Goal: Information Seeking & Learning: Learn about a topic

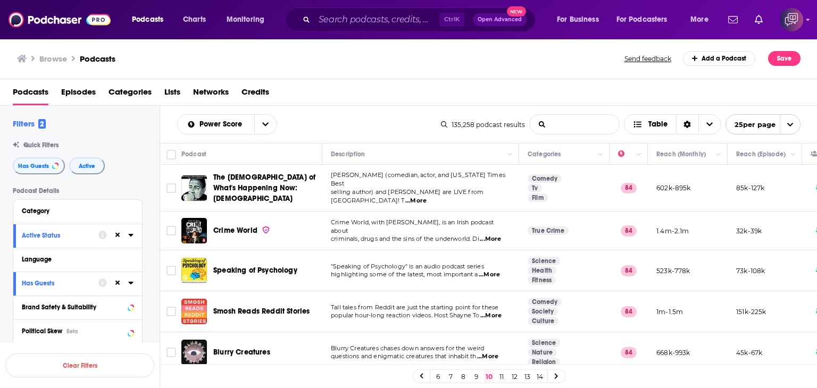
click at [566, 123] on input "List Search Input" at bounding box center [574, 124] width 89 height 19
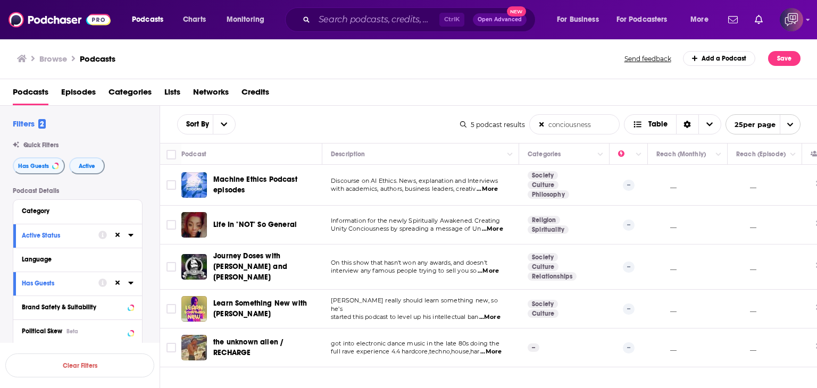
click at [595, 124] on input "conciousness" at bounding box center [574, 124] width 89 height 19
click at [601, 122] on input "conciousness" at bounding box center [574, 124] width 89 height 19
click at [586, 123] on input "conciousness" at bounding box center [574, 124] width 89 height 19
drag, startPoint x: 598, startPoint y: 124, endPoint x: 535, endPoint y: 123, distance: 62.8
click at [535, 123] on input "conciousness" at bounding box center [574, 124] width 89 height 19
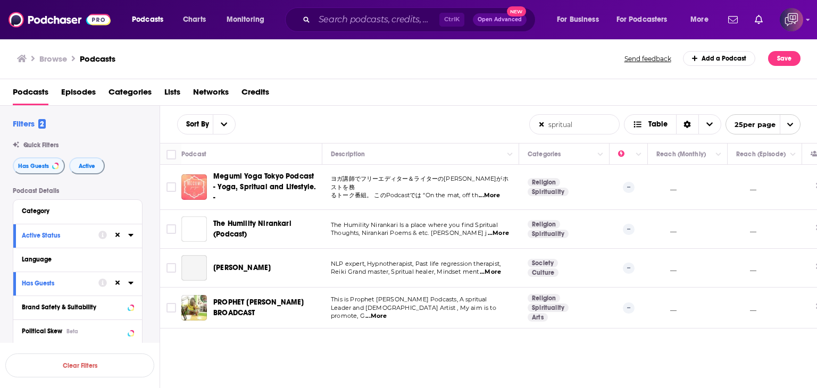
click at [556, 124] on input "spritual" at bounding box center [574, 124] width 89 height 19
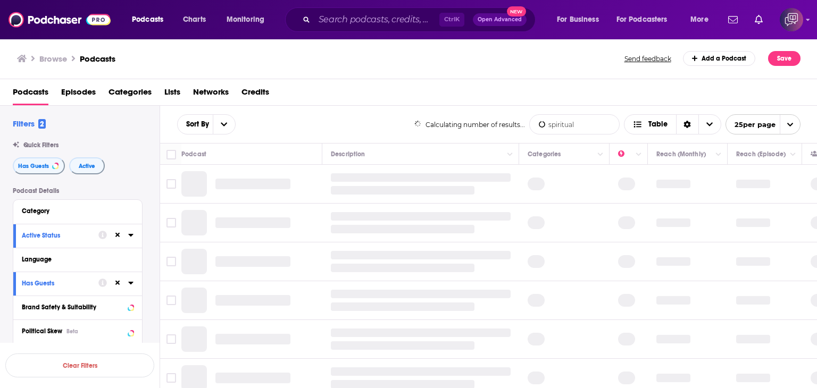
type input "spiritual"
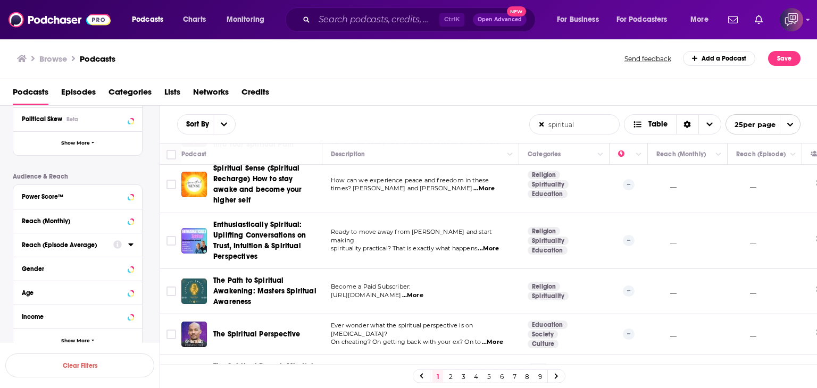
scroll to position [213, 0]
click at [115, 218] on icon at bounding box center [117, 220] width 9 height 9
click at [61, 221] on div "Reach (Monthly)" at bounding box center [64, 220] width 85 height 7
click at [57, 239] on input "number" at bounding box center [48, 239] width 53 height 17
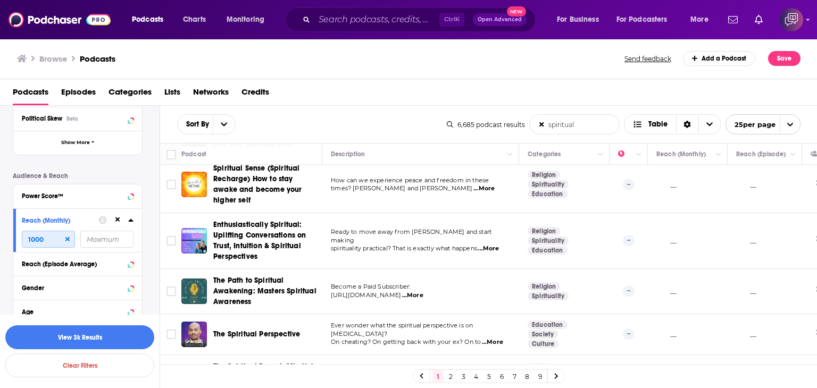
type input "1000"
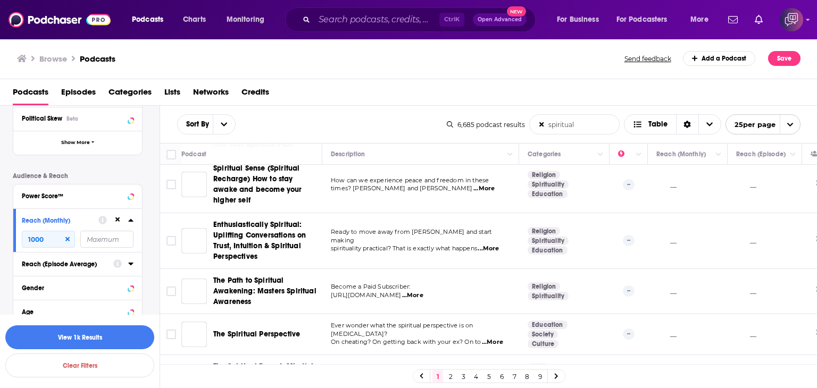
click at [65, 265] on div "Reach (Episode Average)" at bounding box center [64, 264] width 85 height 7
click at [54, 284] on input "number" at bounding box center [48, 283] width 53 height 17
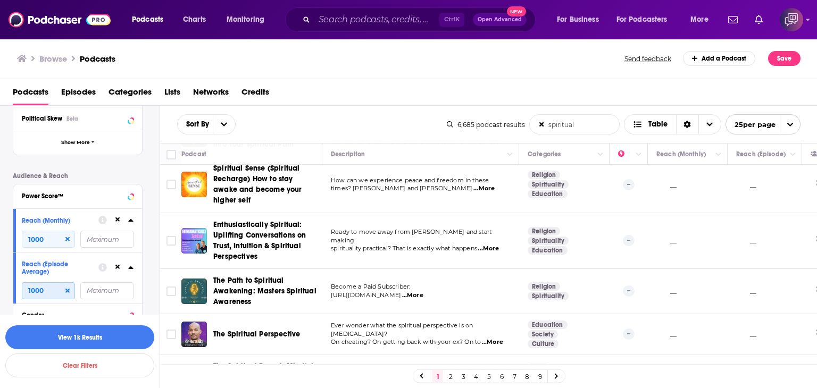
type input "1000"
click at [88, 350] on div "Clear Filters View 1k Results" at bounding box center [80, 351] width 160 height 73
click at [89, 343] on button "View 1k Results" at bounding box center [79, 338] width 149 height 24
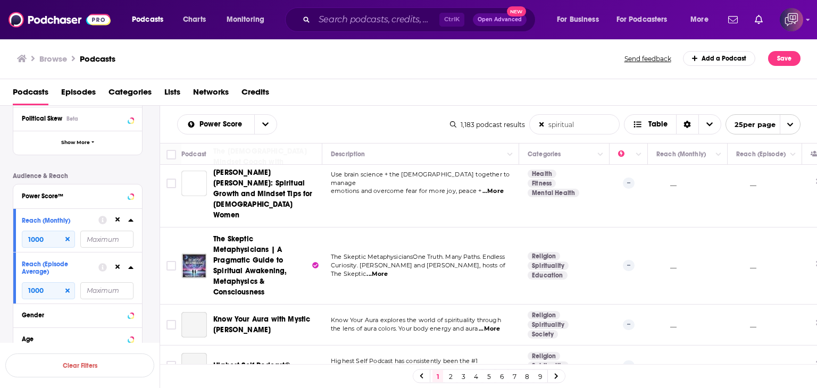
scroll to position [892, 0]
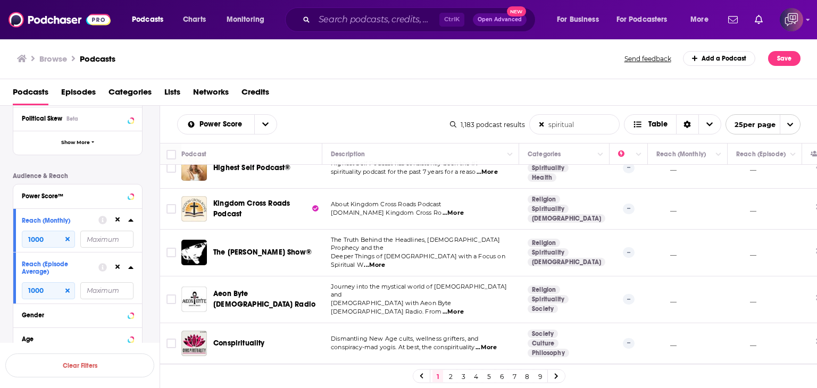
click at [482, 377] on div "1 2 3 4 5 6 7 8 9" at bounding box center [489, 377] width 153 height 14
click at [478, 379] on link "4" at bounding box center [476, 376] width 11 height 13
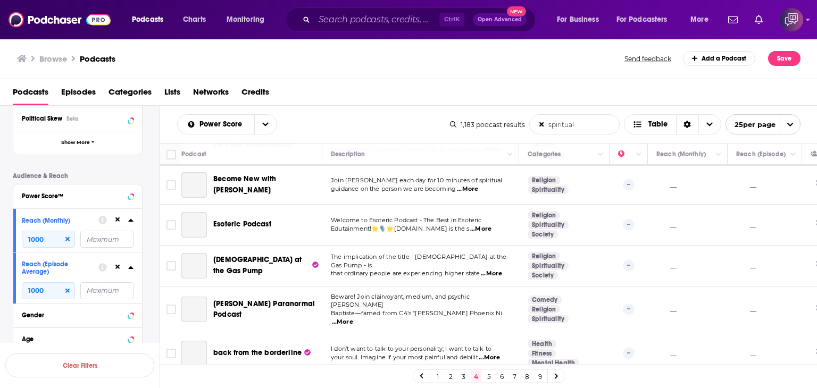
scroll to position [822, 0]
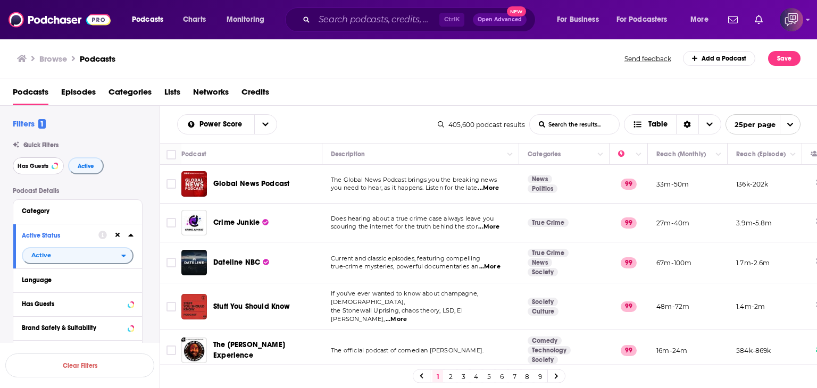
click at [32, 167] on span "Has Guests" at bounding box center [33, 166] width 31 height 6
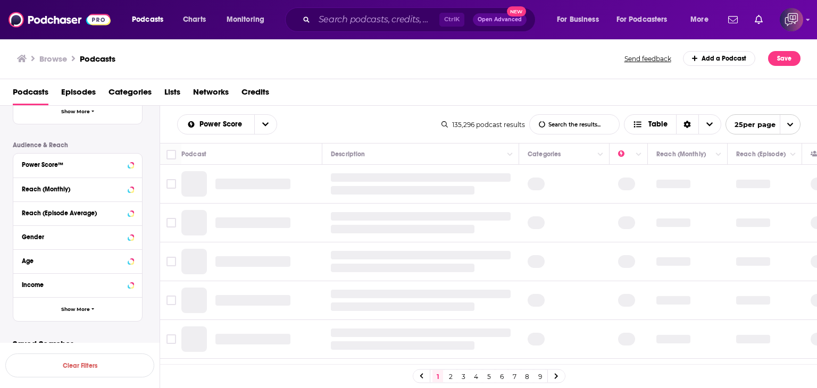
scroll to position [266, 0]
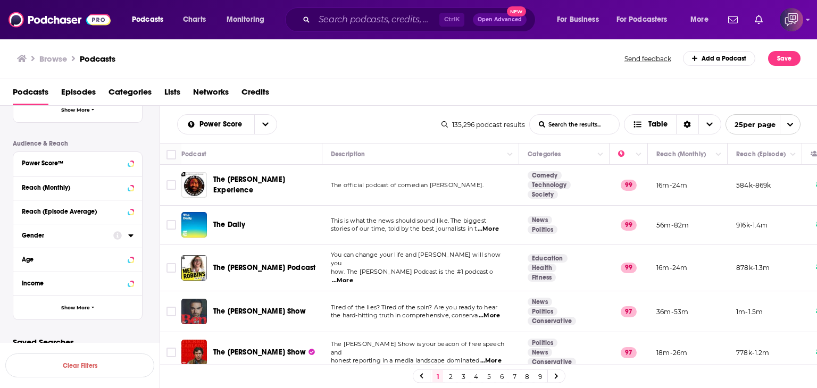
click at [564, 127] on input "List Search Input" at bounding box center [574, 124] width 89 height 19
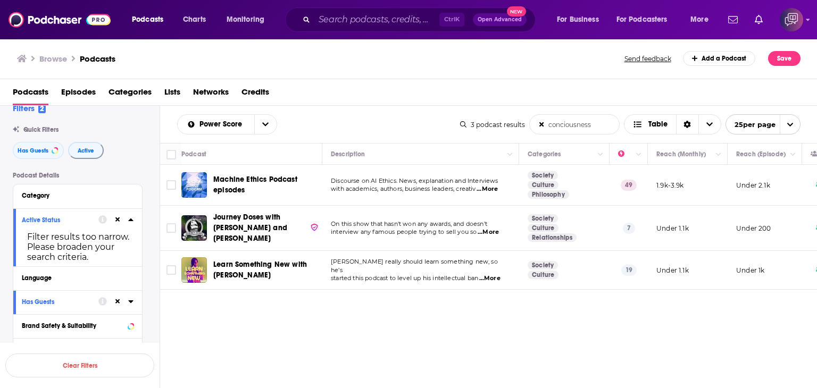
scroll to position [13, 0]
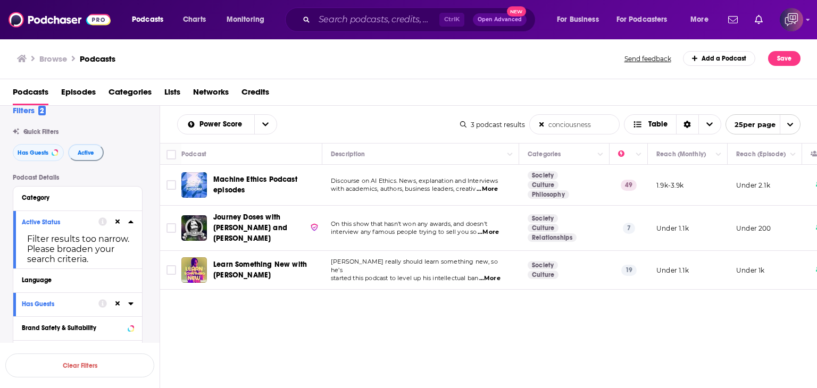
click at [175, 320] on div "Power Score conciousness List Search Input Search the results... Table 3 podcas…" at bounding box center [489, 281] width 658 height 351
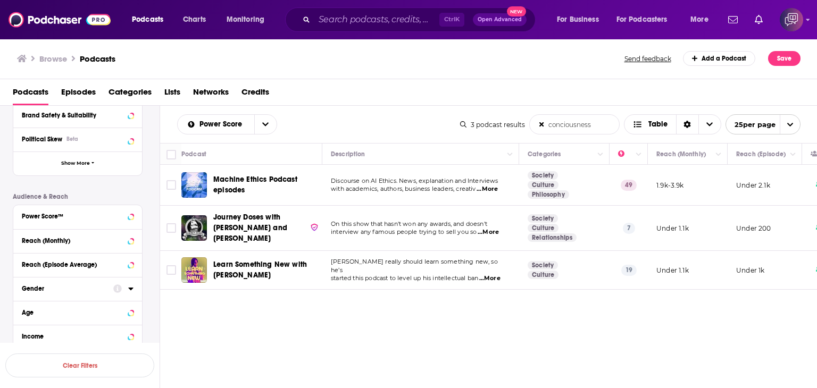
scroll to position [291, 0]
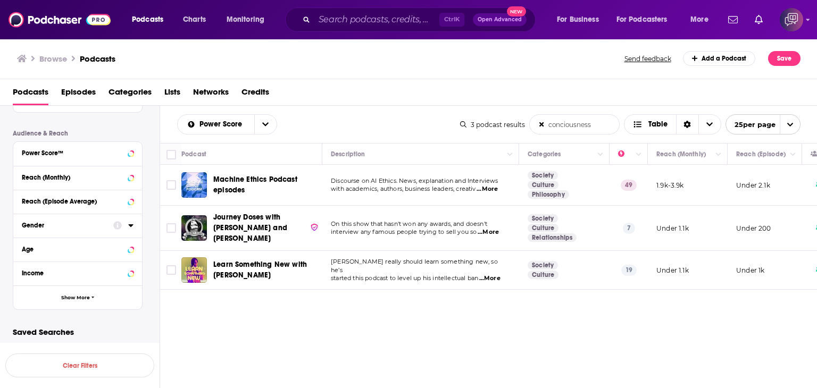
drag, startPoint x: 596, startPoint y: 121, endPoint x: 580, endPoint y: 123, distance: 15.7
click at [580, 123] on input "conciousness" at bounding box center [574, 124] width 89 height 19
click at [596, 126] on input "conciousness" at bounding box center [574, 124] width 89 height 19
drag, startPoint x: 599, startPoint y: 124, endPoint x: 501, endPoint y: 125, distance: 97.4
click at [501, 125] on div "3 podcast results conciousness List Search Input Search the results... Table 25…" at bounding box center [630, 124] width 341 height 20
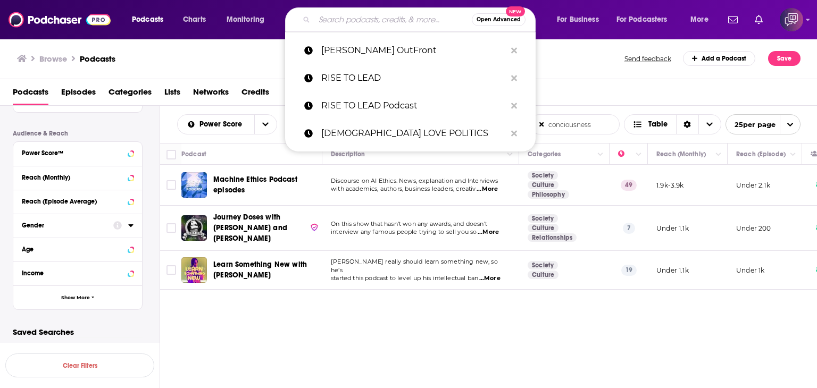
click at [404, 26] on input "Search podcasts, credits, & more..." at bounding box center [392, 19] width 157 height 17
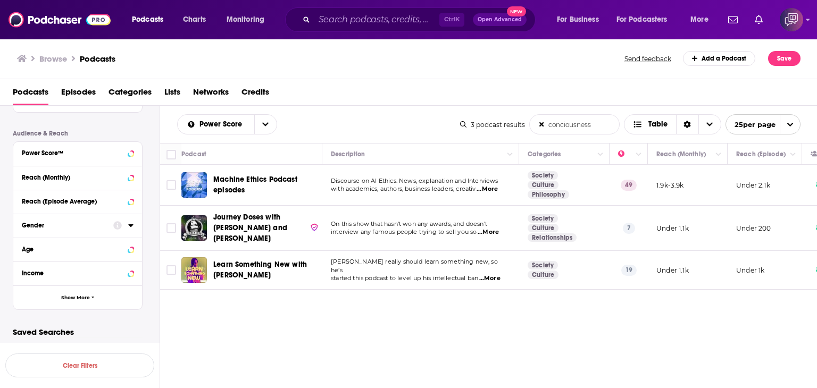
drag, startPoint x: 579, startPoint y: 367, endPoint x: 577, endPoint y: 355, distance: 11.4
click at [578, 368] on div "Power Score conciousness List Search Input Search the results... Table 3 podcas…" at bounding box center [489, 281] width 658 height 351
drag, startPoint x: 596, startPoint y: 124, endPoint x: 495, endPoint y: 126, distance: 100.6
click at [495, 126] on div "3 podcast results conciousness List Search Input Search the results... Table 25…" at bounding box center [630, 124] width 341 height 20
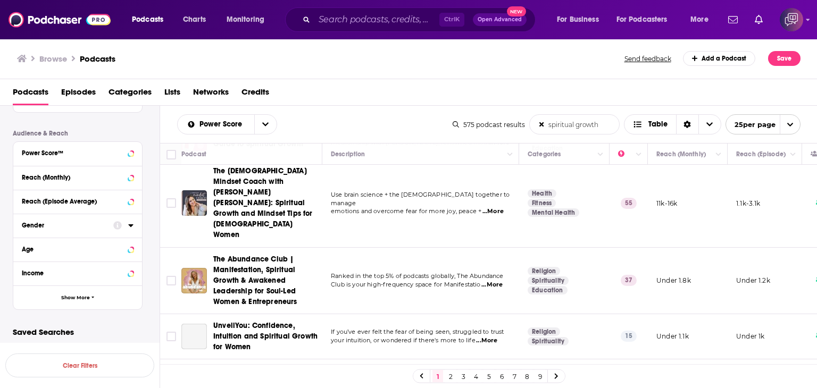
scroll to position [106, 0]
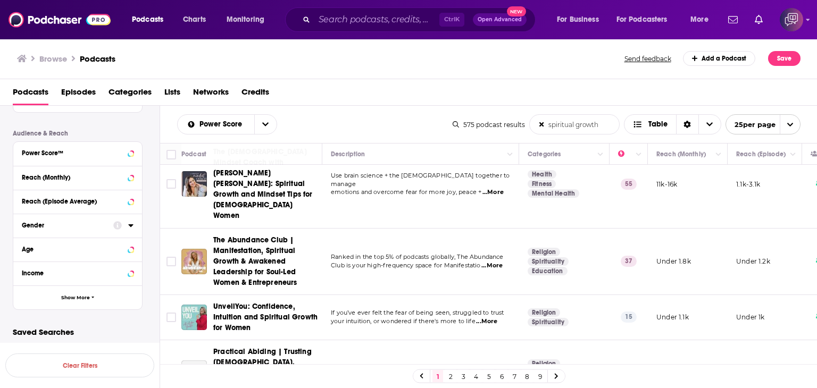
click at [503, 378] on link "6" at bounding box center [501, 376] width 11 height 13
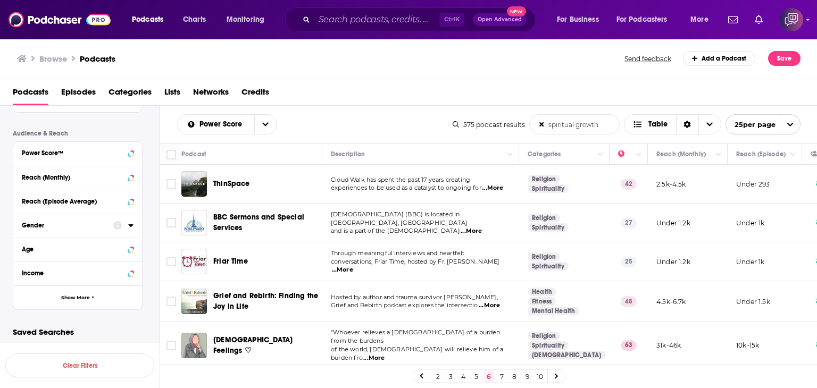
click at [493, 189] on span "...More" at bounding box center [492, 188] width 21 height 9
drag, startPoint x: 215, startPoint y: 173, endPoint x: 254, endPoint y: 173, distance: 39.4
click at [254, 173] on div "ThinSpace" at bounding box center [268, 184] width 111 height 26
copy span "ThinSpace"
drag, startPoint x: 603, startPoint y: 126, endPoint x: 512, endPoint y: 130, distance: 91.1
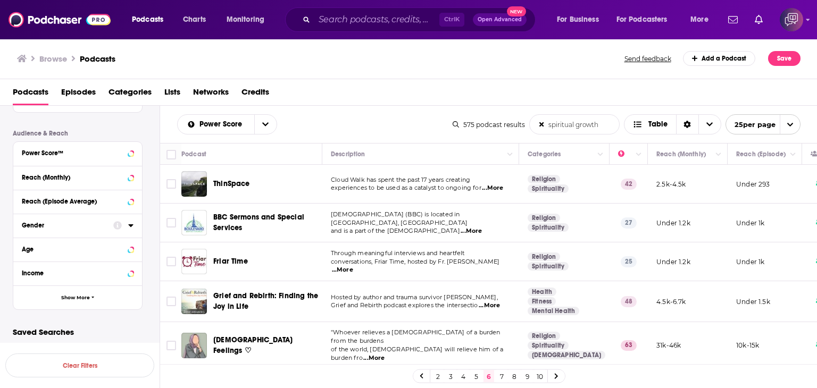
click at [513, 130] on div "575 podcast results spiritual growth List Search Input Search the results... Ta…" at bounding box center [627, 124] width 348 height 20
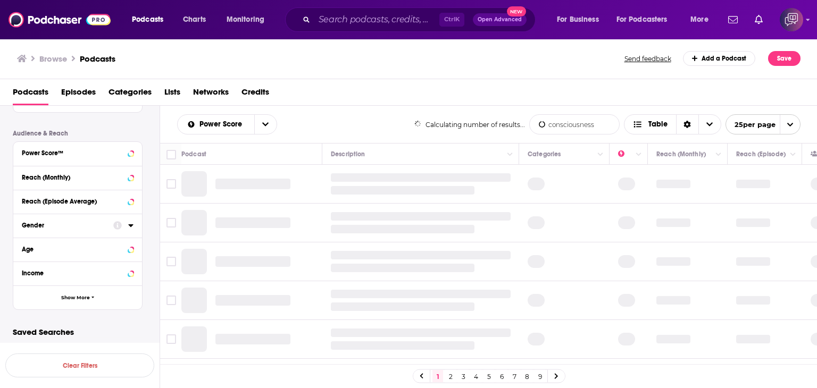
type input "consciousness"
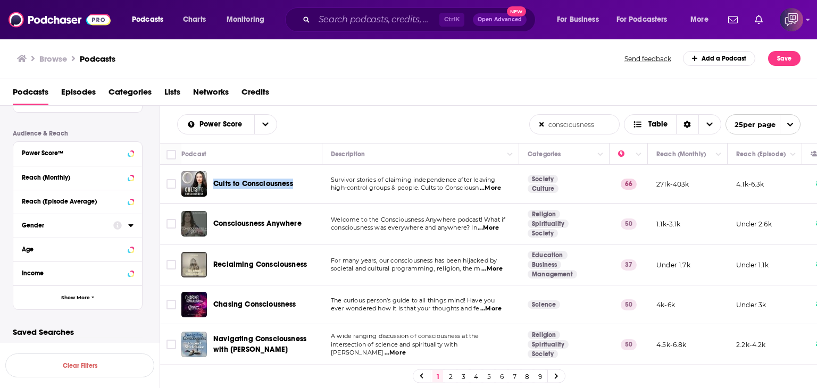
drag, startPoint x: 213, startPoint y: 170, endPoint x: 300, endPoint y: 184, distance: 88.3
click at [300, 184] on td "Cults to Consciousness" at bounding box center [251, 184] width 141 height 39
copy span "Cults to Consciousness"
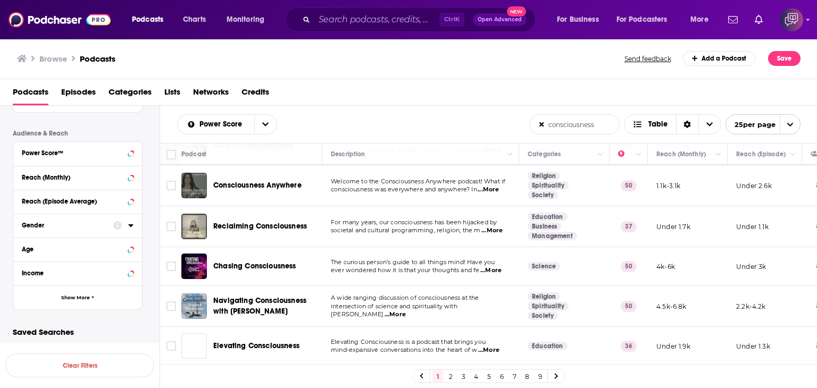
scroll to position [0, 0]
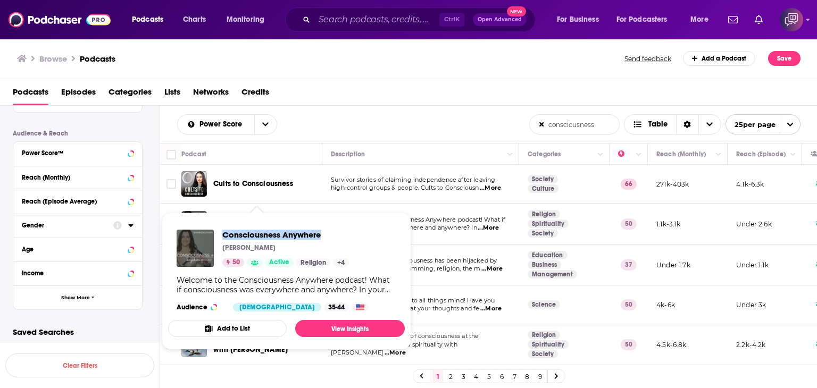
drag, startPoint x: 234, startPoint y: 223, endPoint x: 328, endPoint y: 220, distance: 94.2
click at [328, 220] on span "Consciousness Anywhere Shannon O’Hara 50 Active Religion + 4 Welcome to the Con…" at bounding box center [286, 281] width 237 height 137
copy span "Consciousness Anywhere"
